Goal: Check status: Check status

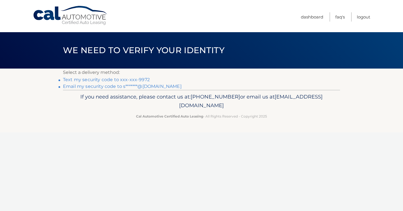
click at [119, 79] on link "Text my security code to xxx-xxx-9972" at bounding box center [106, 79] width 87 height 5
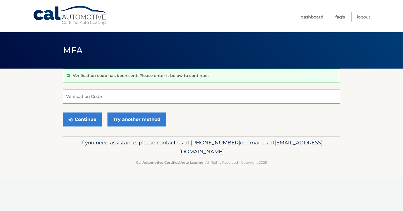
click at [113, 93] on input "Verification Code" at bounding box center [201, 96] width 277 height 14
type input "536757"
click at [83, 120] on button "Continue" at bounding box center [82, 119] width 39 height 14
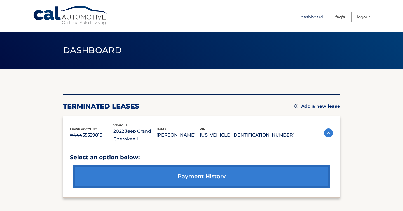
click at [313, 18] on link "Dashboard" at bounding box center [311, 16] width 22 height 9
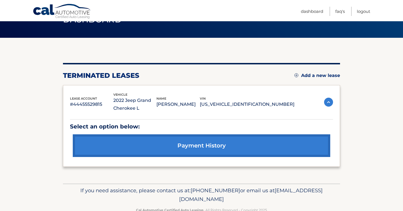
scroll to position [46, 0]
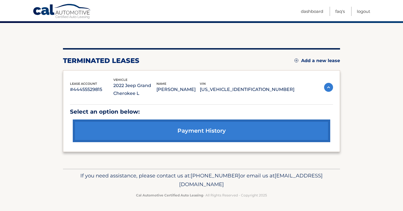
click at [215, 128] on link "payment history" at bounding box center [201, 130] width 257 height 23
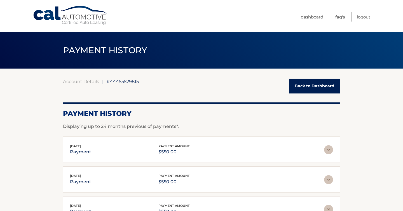
click at [323, 92] on link "Back to Dashboard" at bounding box center [314, 86] width 51 height 15
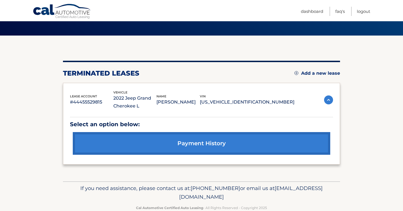
scroll to position [46, 0]
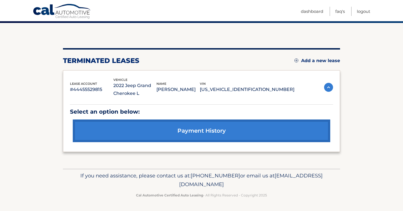
click at [157, 93] on p "2022 Jeep Grand Cherokee L" at bounding box center [134, 90] width 43 height 16
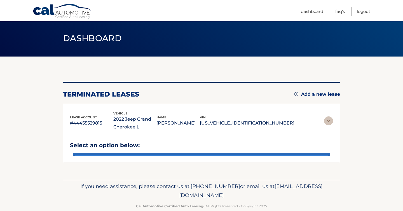
scroll to position [0, 0]
